Goal: Task Accomplishment & Management: Use online tool/utility

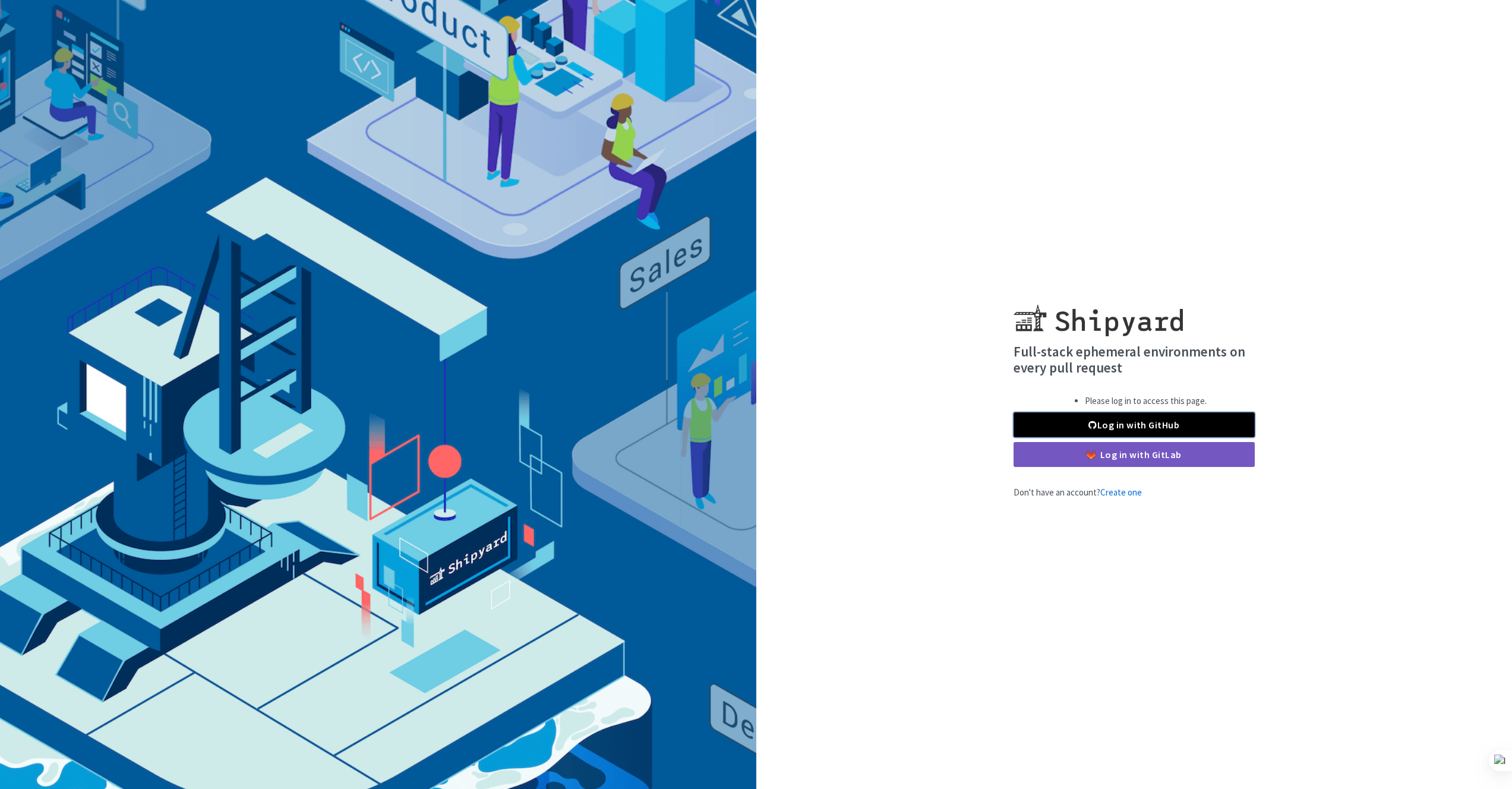
click at [1091, 431] on link "Log in with GitHub" at bounding box center [1134, 425] width 241 height 25
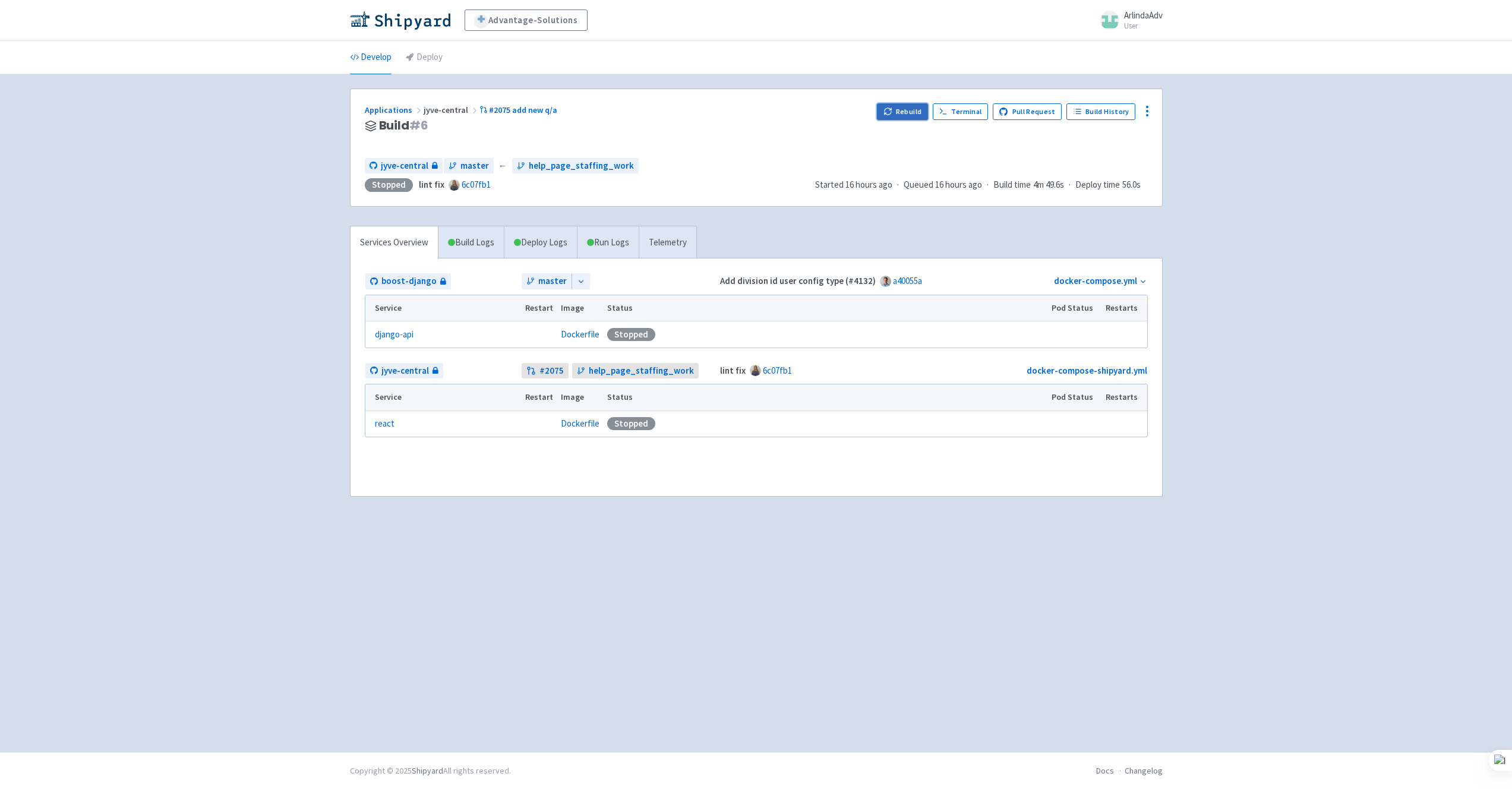
click at [900, 112] on button "Rebuild" at bounding box center [902, 111] width 51 height 16
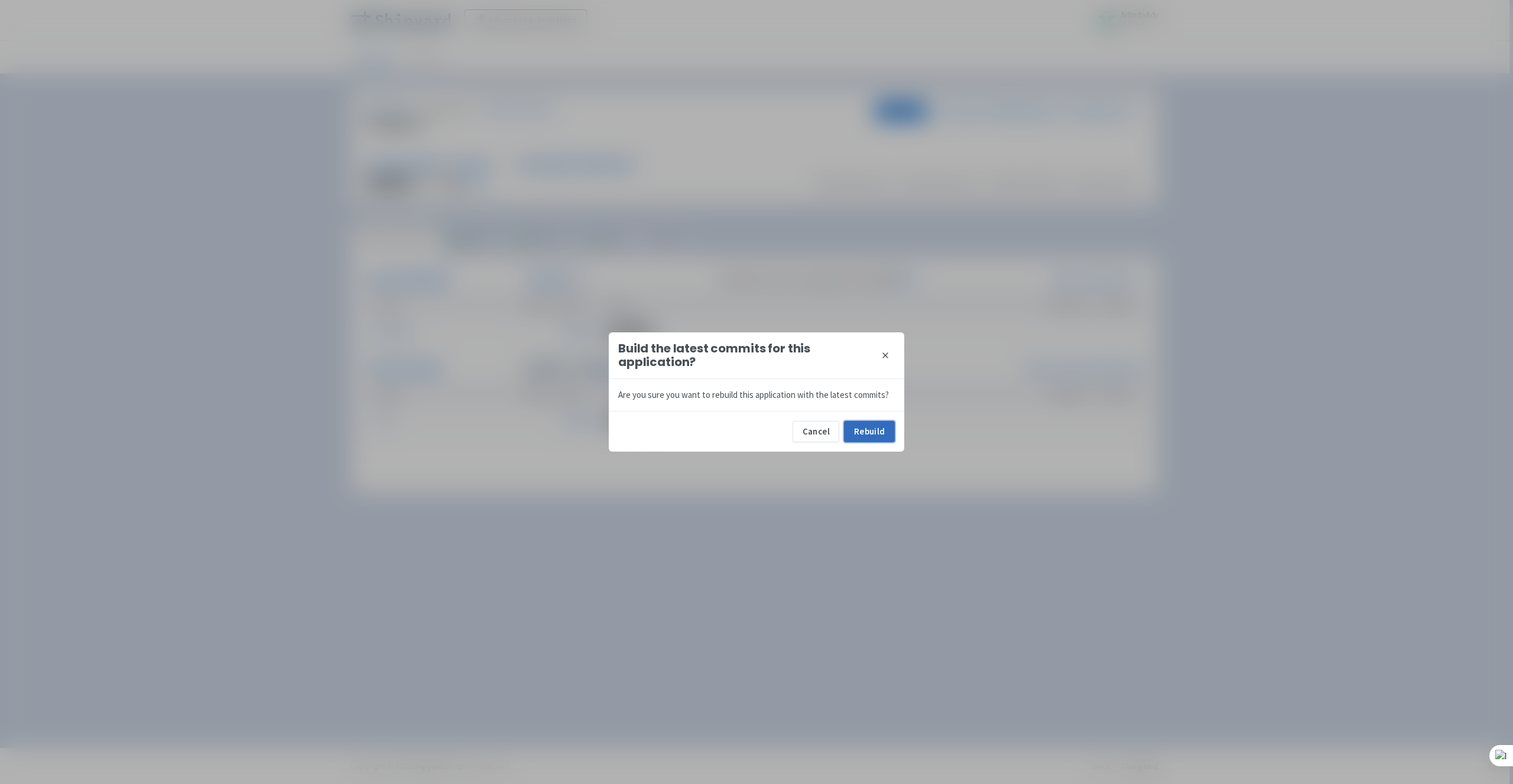
click at [873, 441] on button "Rebuild" at bounding box center [868, 431] width 51 height 21
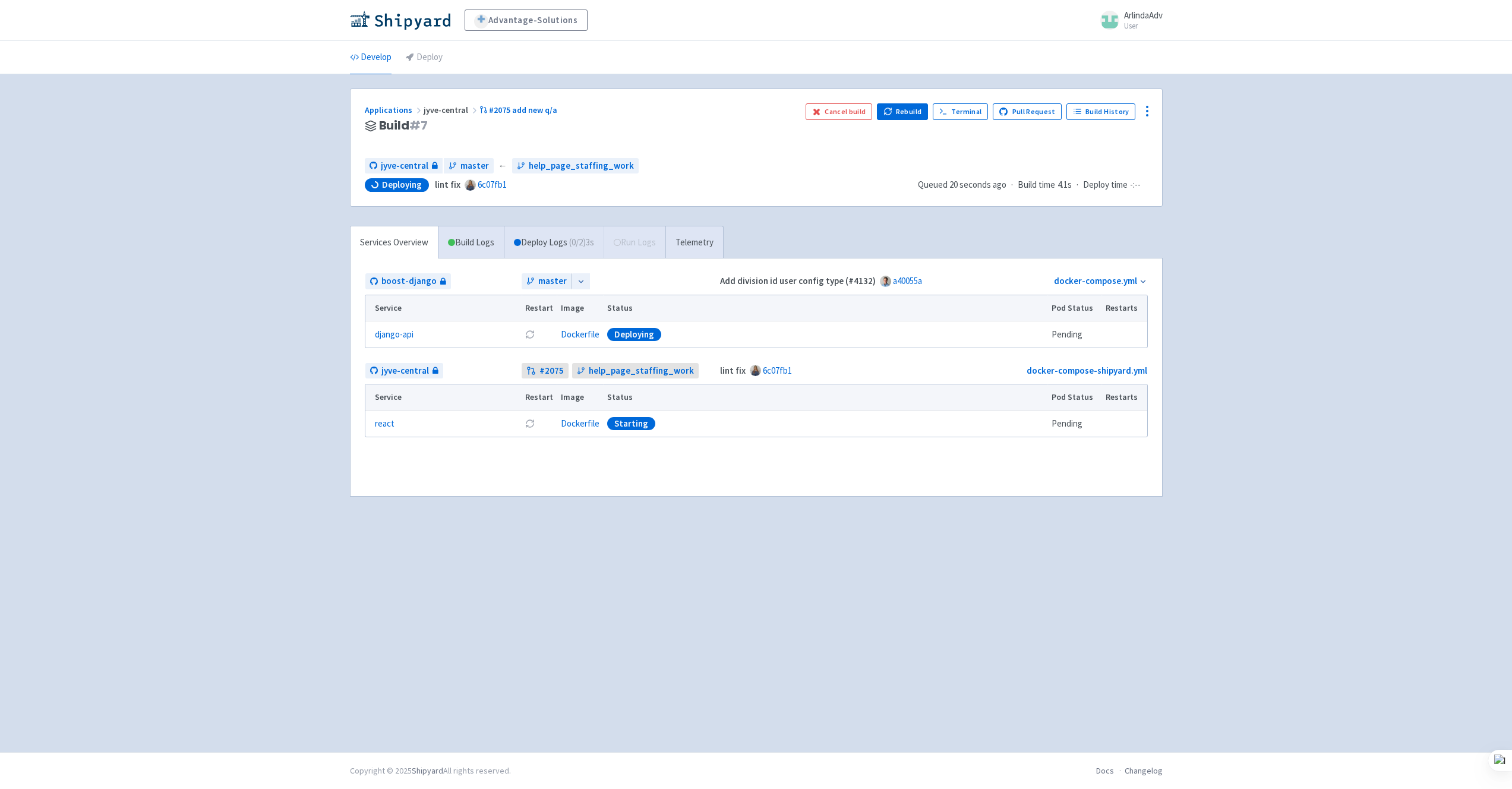
click at [685, 121] on h3 "Build # 7" at bounding box center [580, 126] width 431 height 14
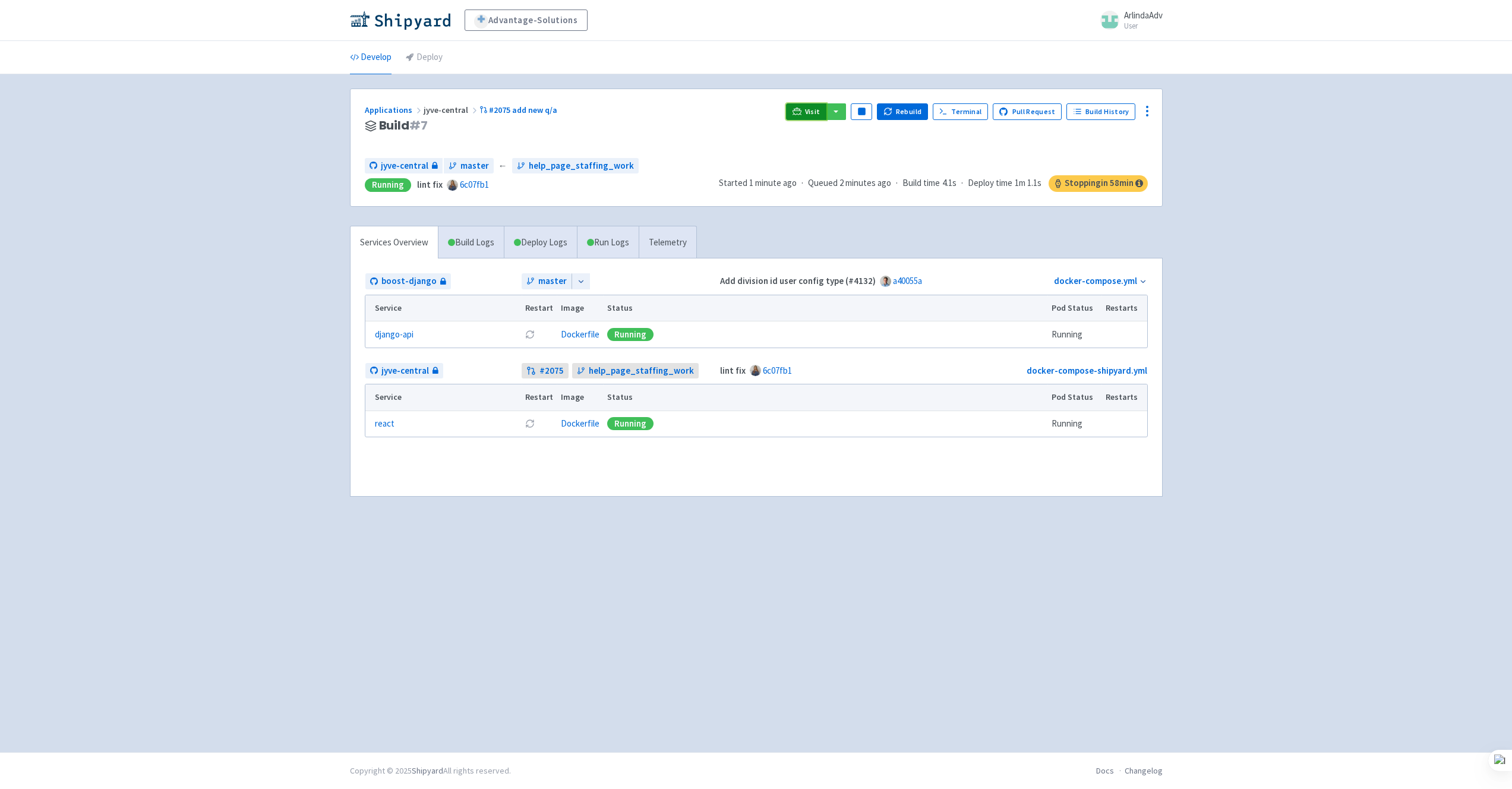
click at [802, 103] on link "Visit" at bounding box center [806, 111] width 40 height 16
